Goal: Entertainment & Leisure: Consume media (video, audio)

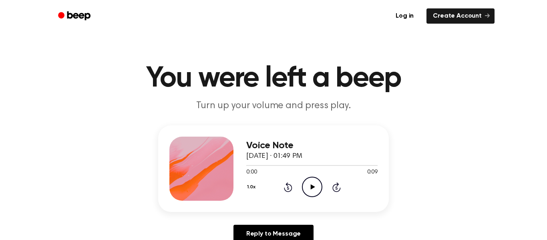
click at [311, 185] on icon at bounding box center [312, 186] width 4 height 5
click at [310, 183] on icon "Play Audio" at bounding box center [312, 186] width 20 height 20
click at [313, 184] on icon "Play Audio" at bounding box center [312, 186] width 20 height 20
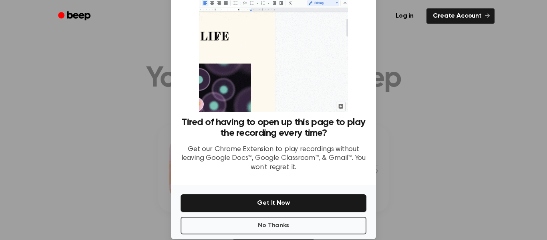
scroll to position [52, 0]
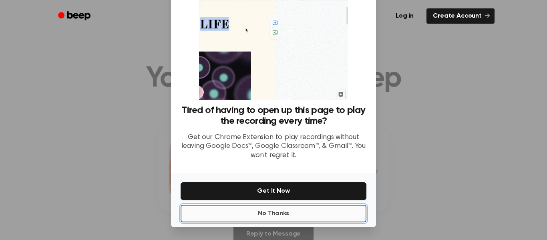
click at [298, 210] on button "No Thanks" at bounding box center [273, 213] width 186 height 18
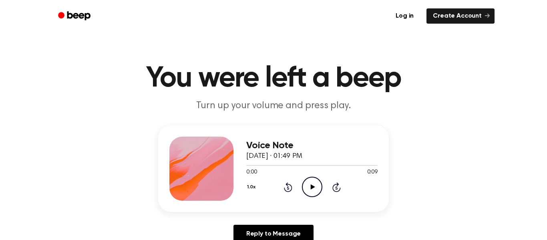
click at [308, 186] on icon "Play Audio" at bounding box center [312, 186] width 20 height 20
